Goal: Check status: Check status

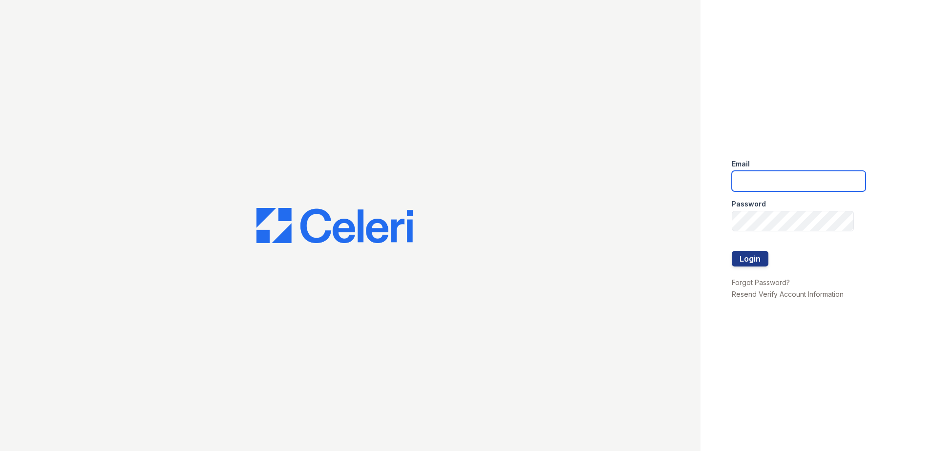
click at [750, 178] on input "email" at bounding box center [799, 181] width 134 height 21
type input "[EMAIL_ADDRESS][DOMAIN_NAME]"
click at [763, 231] on div at bounding box center [799, 241] width 134 height 20
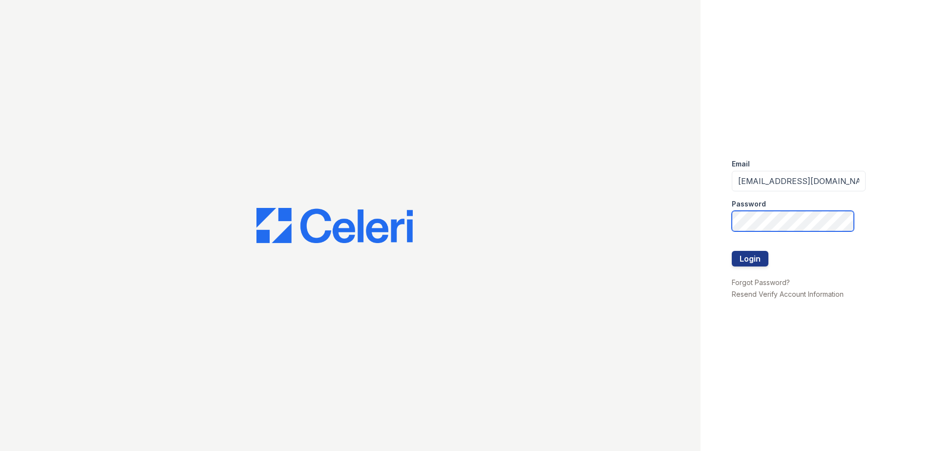
click at [732, 251] on button "Login" at bounding box center [750, 259] width 37 height 16
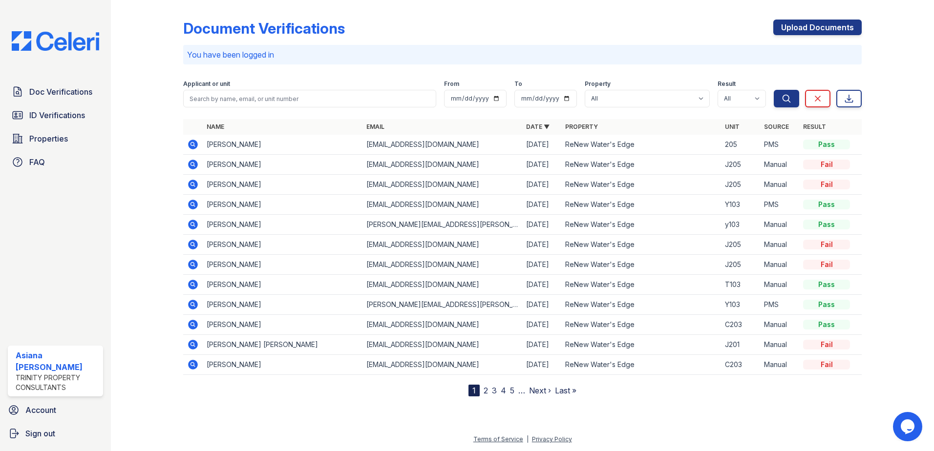
click at [191, 264] on icon at bounding box center [192, 264] width 2 height 2
click at [196, 167] on icon at bounding box center [193, 165] width 10 height 10
click at [192, 186] on icon at bounding box center [193, 185] width 12 height 12
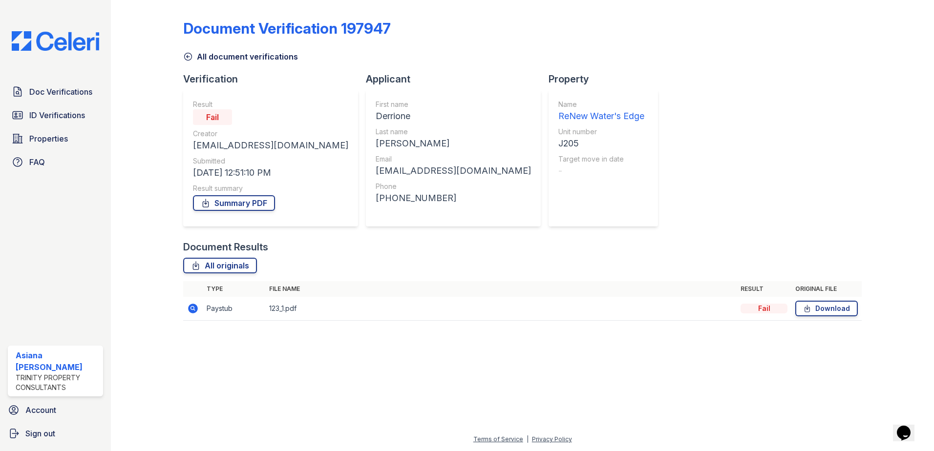
click at [762, 308] on div "Fail" at bounding box center [763, 309] width 47 height 10
click at [209, 265] on link "All originals" at bounding box center [220, 266] width 74 height 16
click at [250, 202] on link "Summary PDF" at bounding box center [234, 203] width 82 height 16
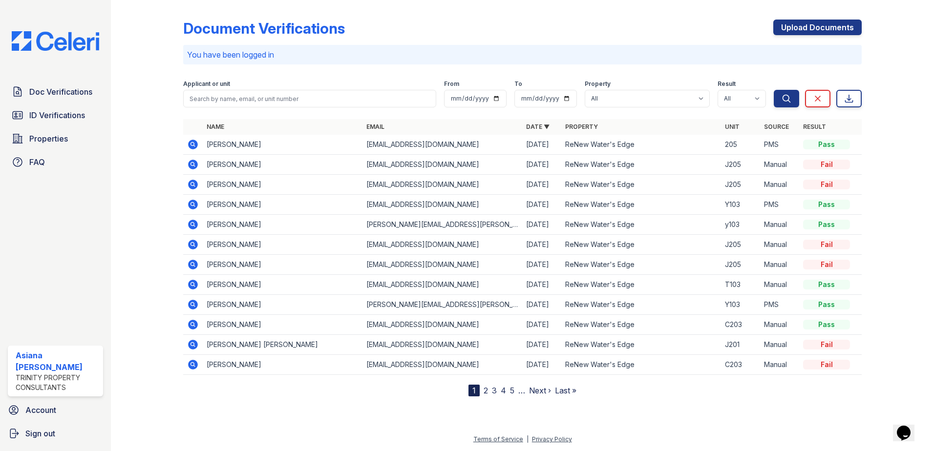
click at [192, 185] on icon at bounding box center [192, 184] width 2 height 2
